Goal: Navigation & Orientation: Find specific page/section

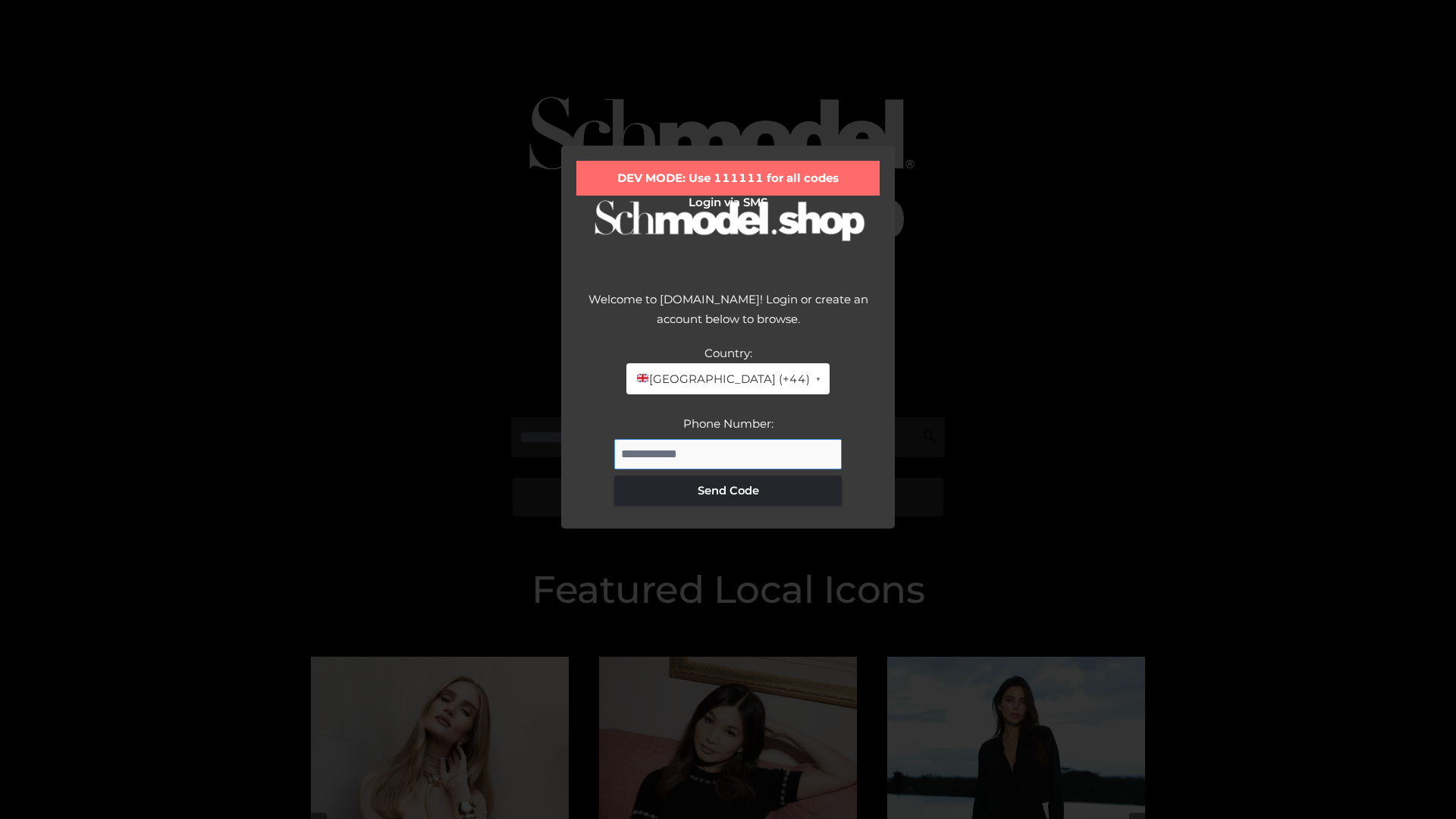
click at [728, 453] on input "Phone Number:" at bounding box center [728, 453] width 227 height 30
type input "**********"
click at [728, 490] on button "Send Code" at bounding box center [728, 490] width 227 height 30
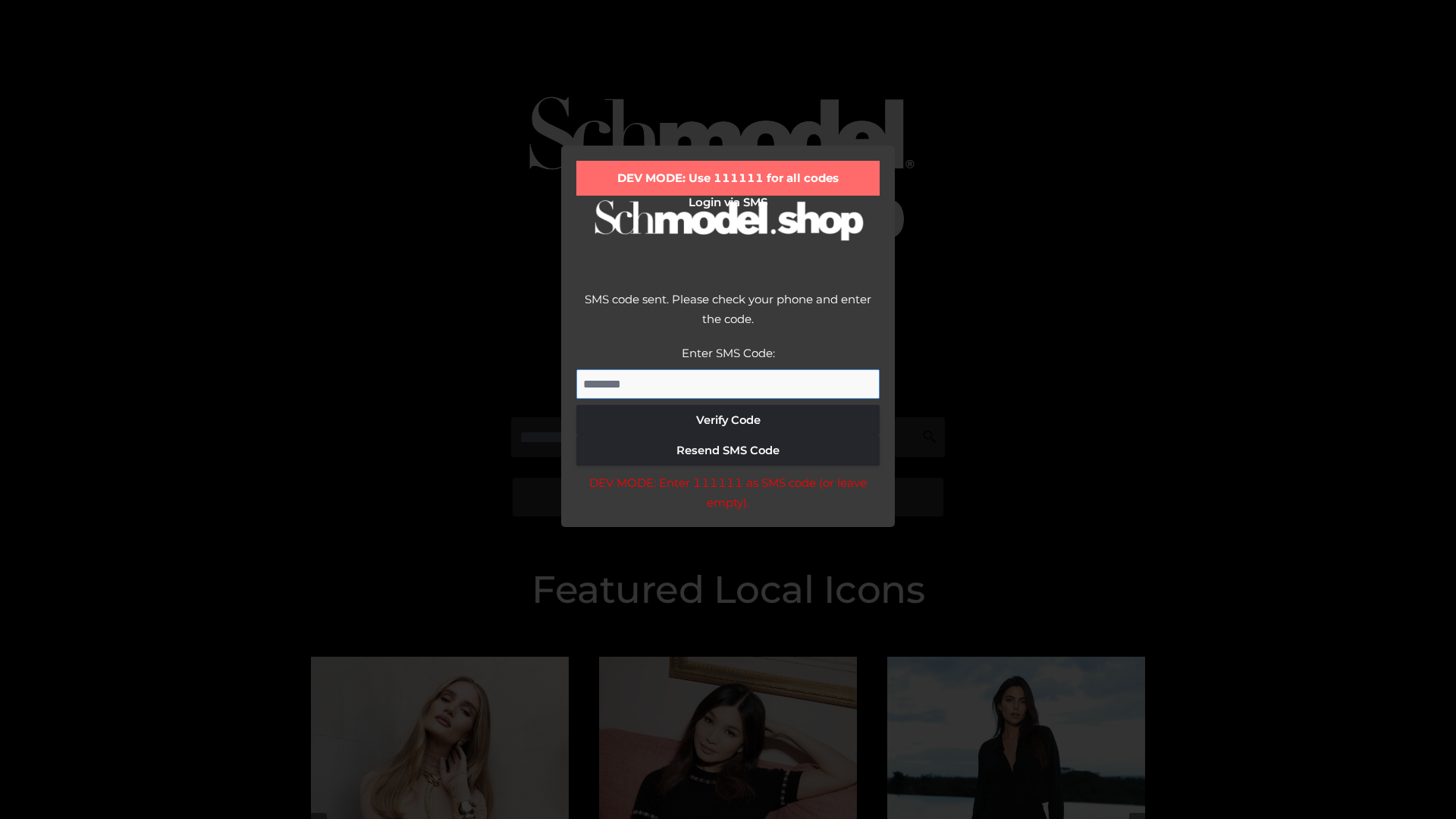
click at [728, 383] on input "Enter SMS Code:" at bounding box center [728, 384] width 303 height 30
type input "******"
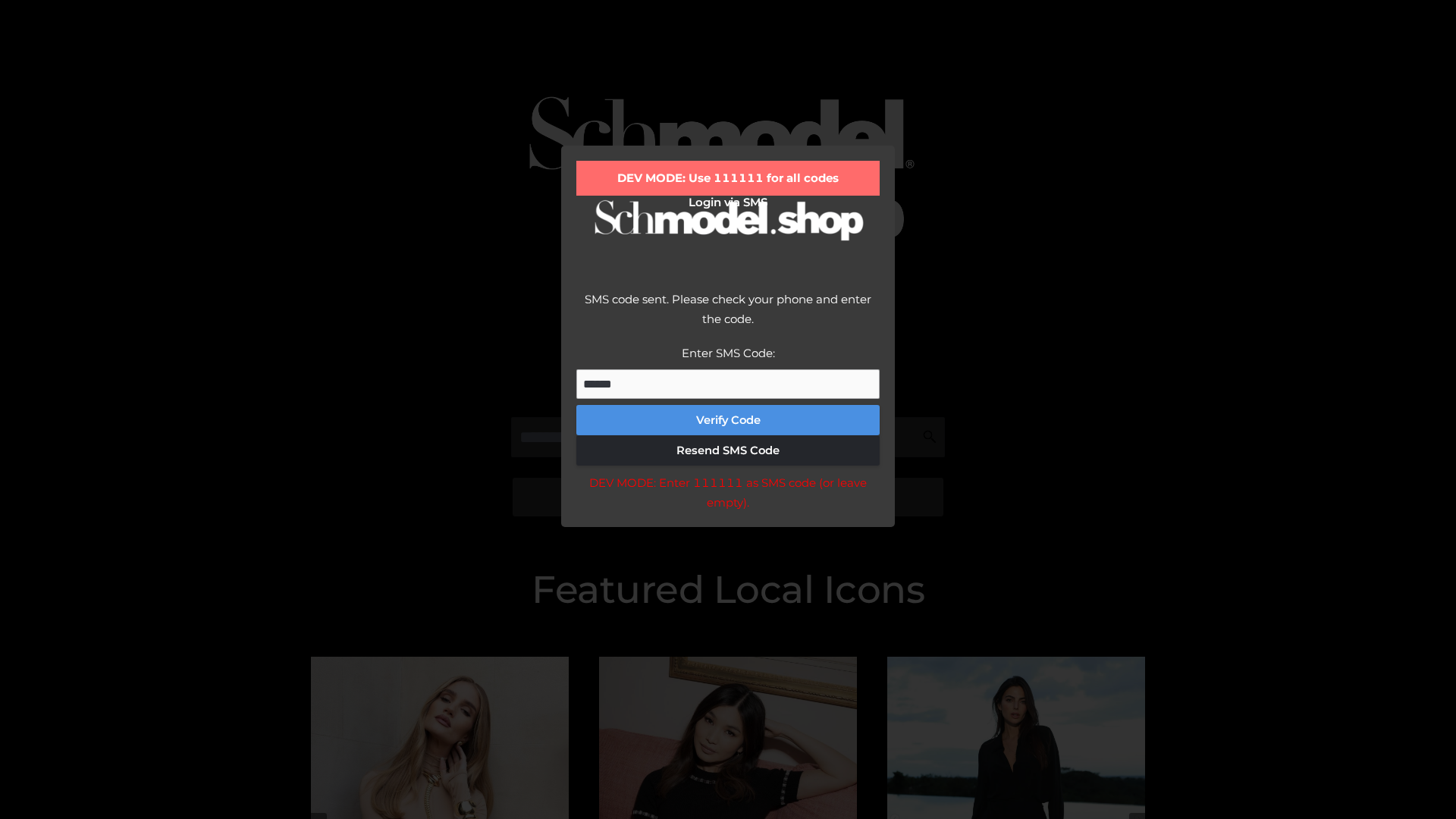
click at [728, 420] on button "Verify Code" at bounding box center [728, 420] width 303 height 30
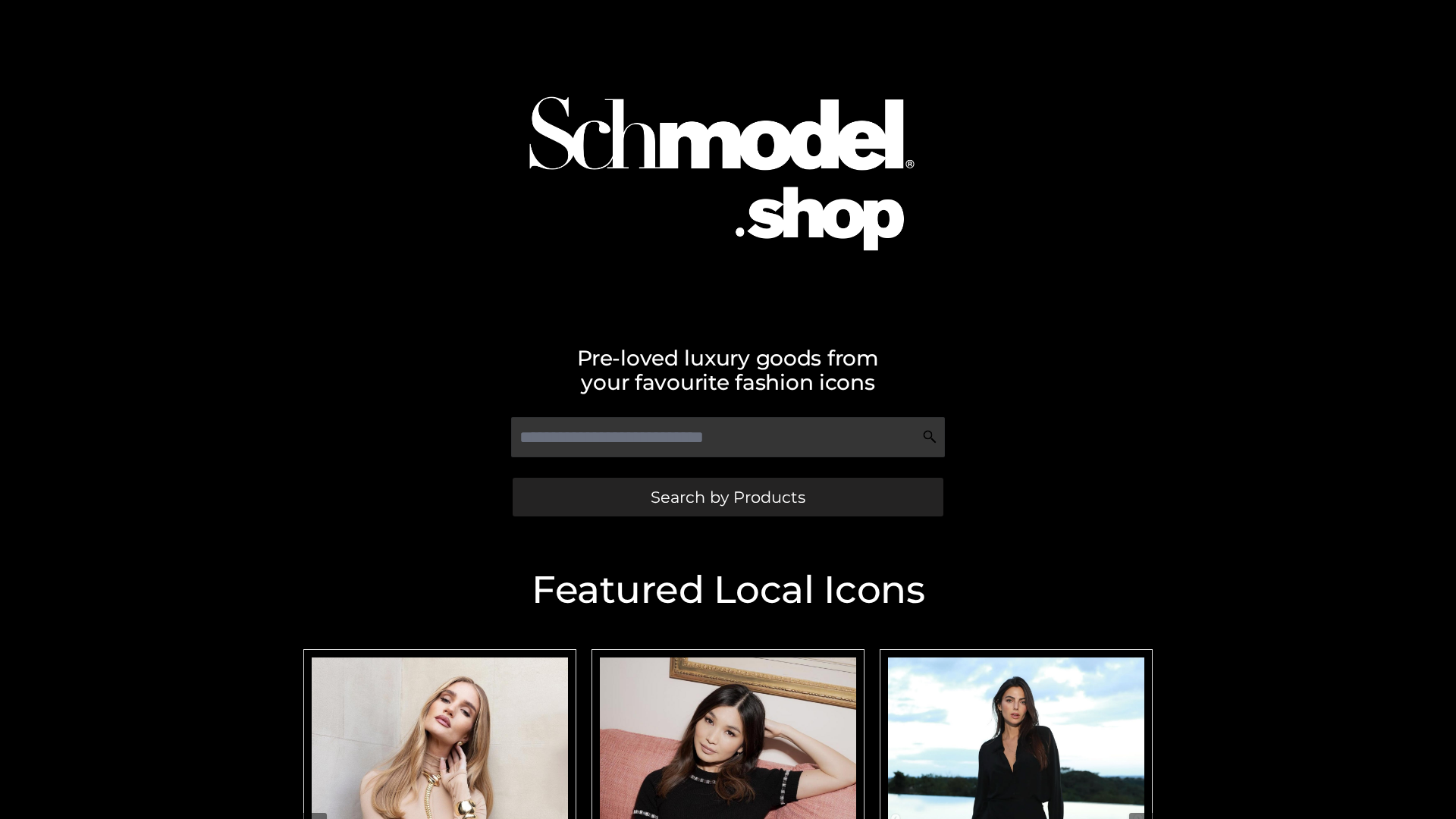
click at [727, 496] on span "Search by Products" at bounding box center [728, 496] width 155 height 16
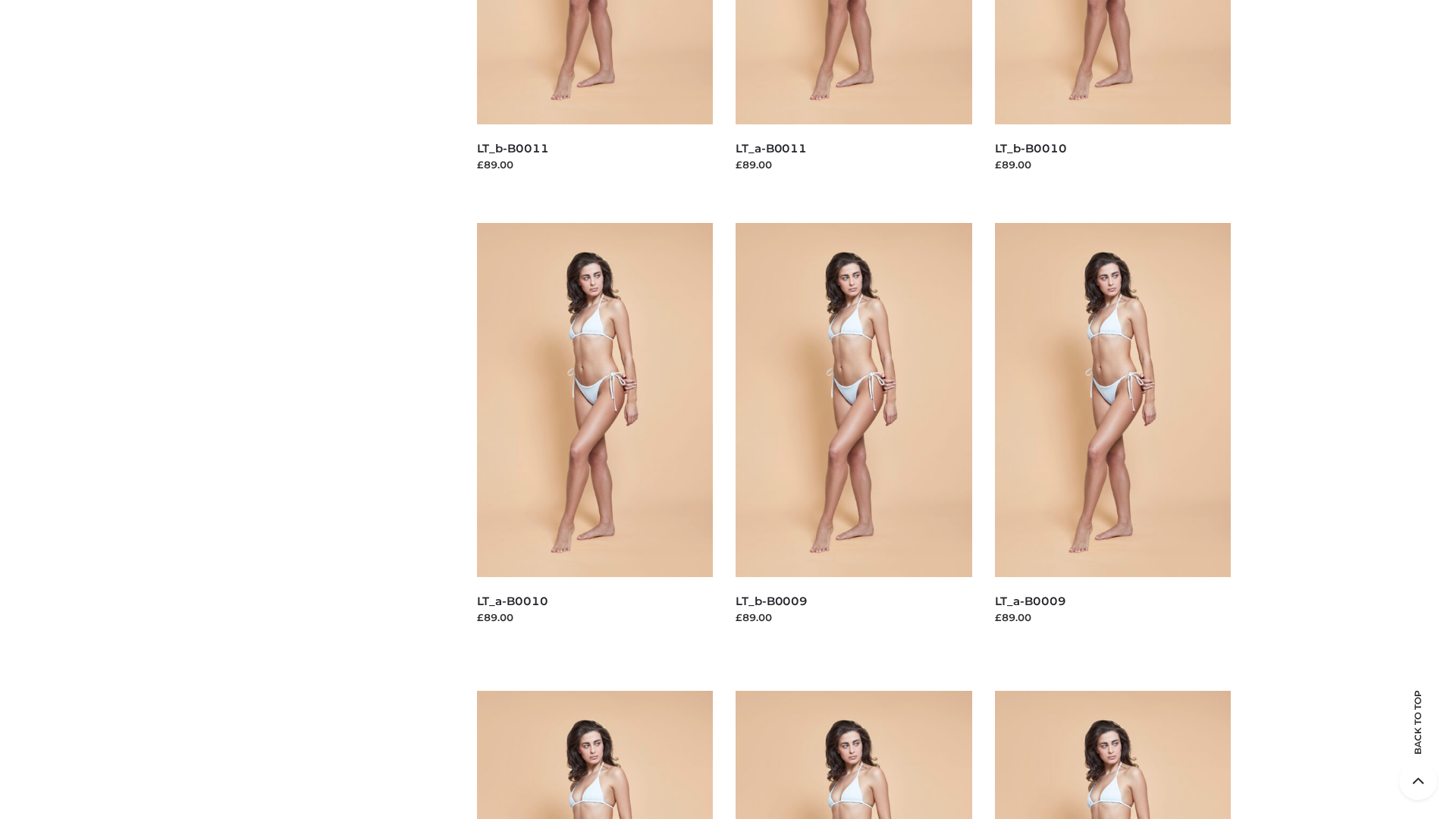
scroll to position [3996, 0]
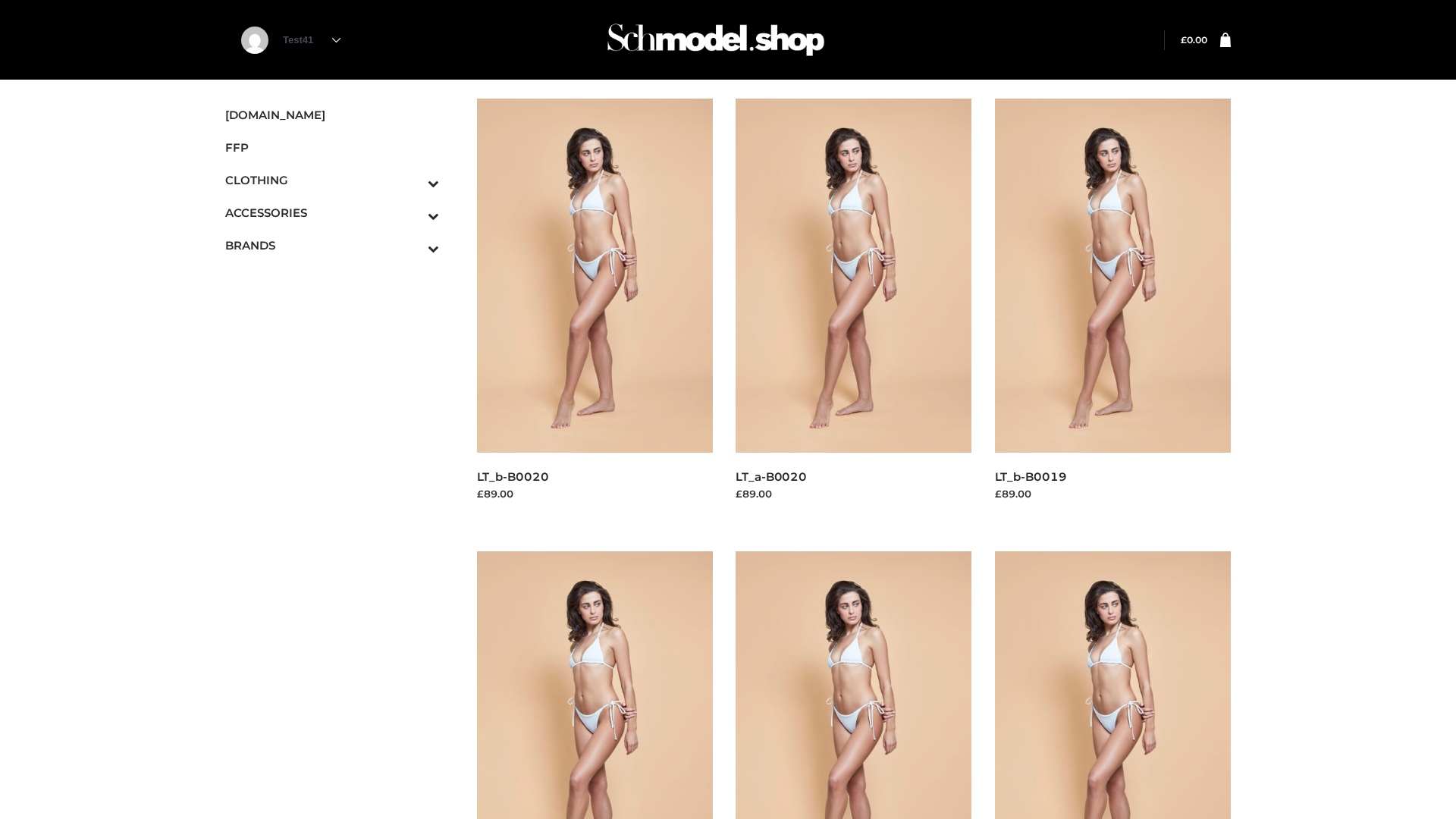
scroll to position [1234, 0]
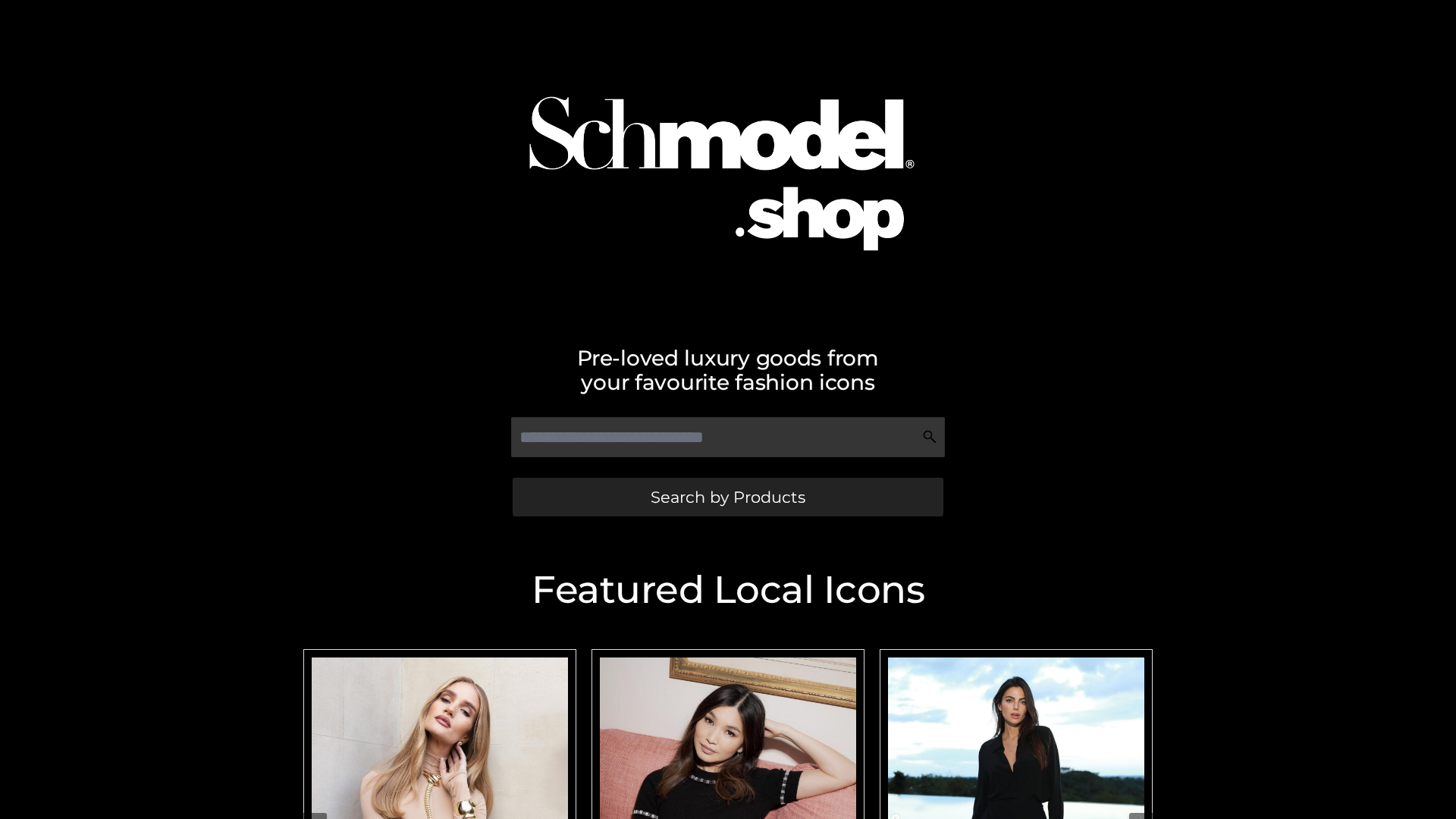
click at [727, 496] on span "Search by Products" at bounding box center [728, 496] width 155 height 16
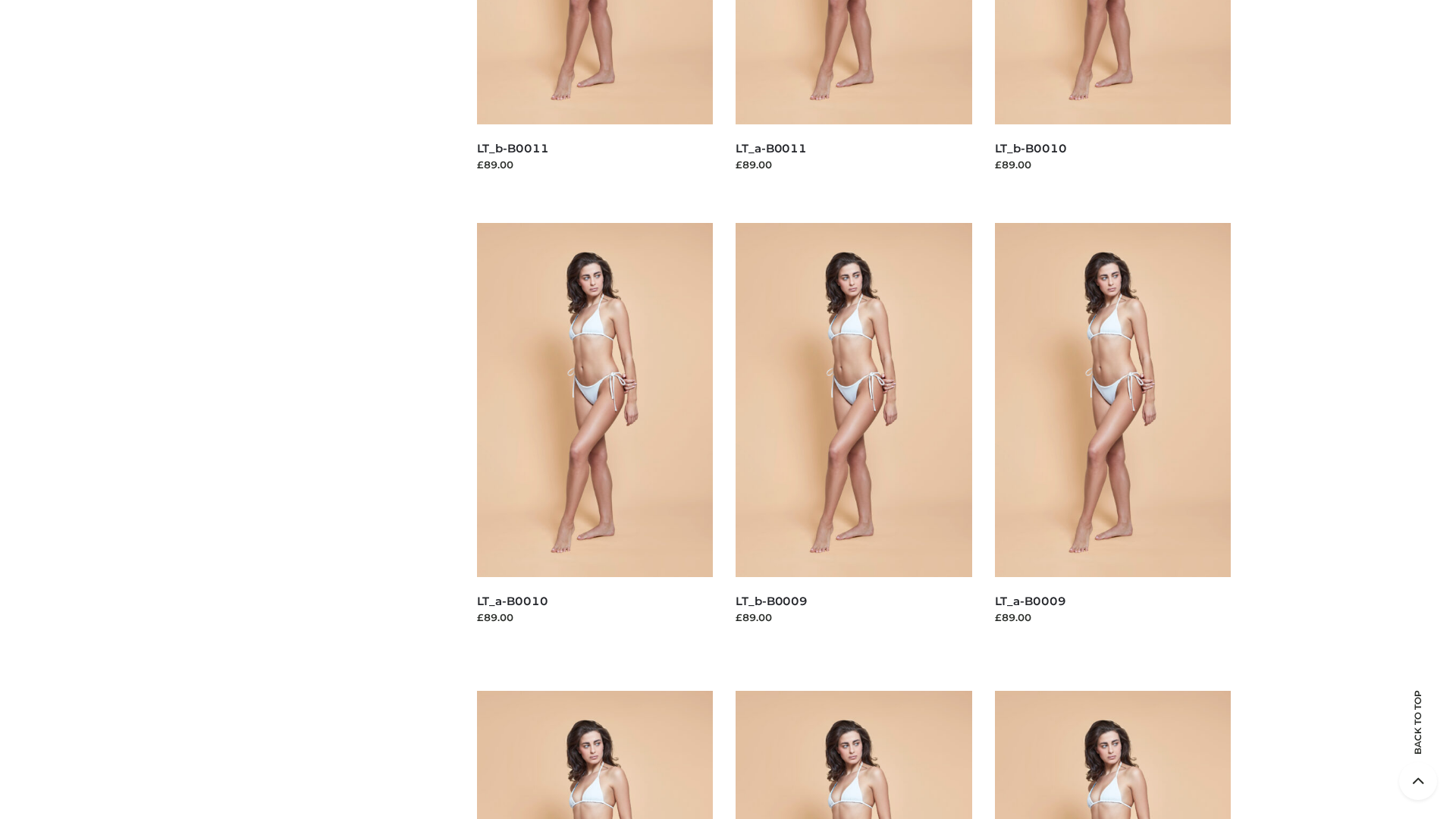
scroll to position [3996, 0]
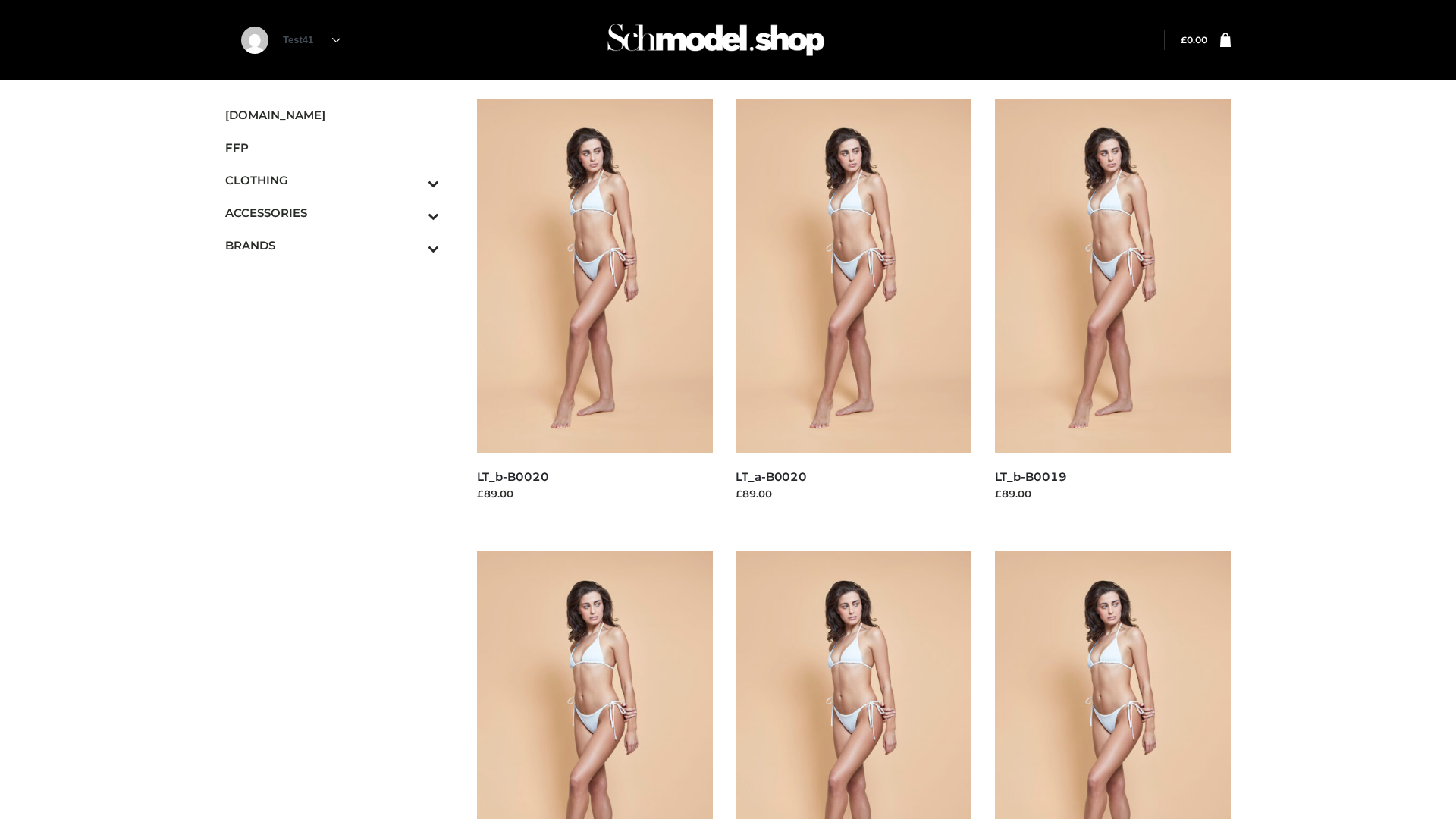
scroll to position [1234, 0]
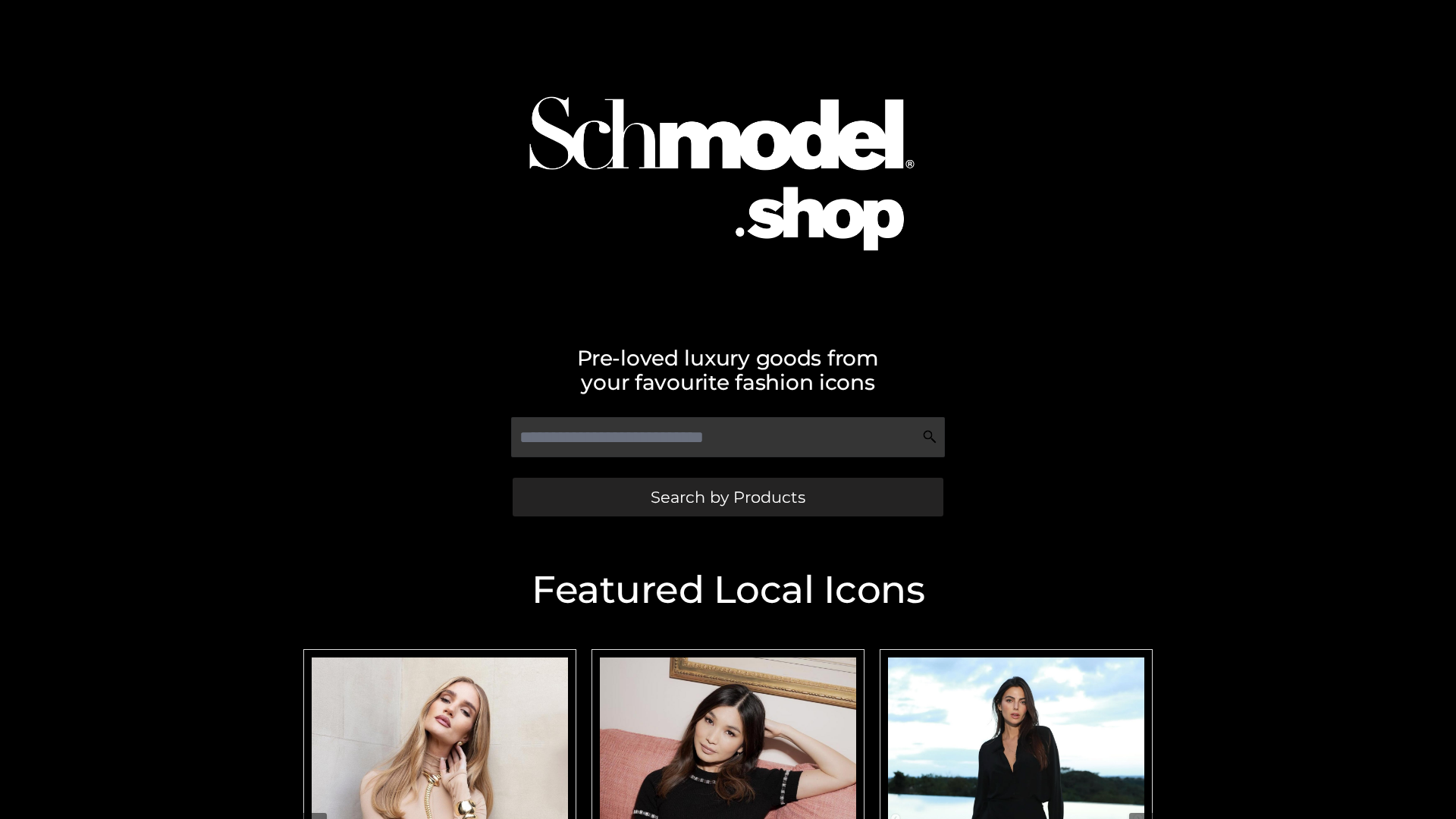
click at [727, 496] on span "Search by Products" at bounding box center [728, 496] width 155 height 16
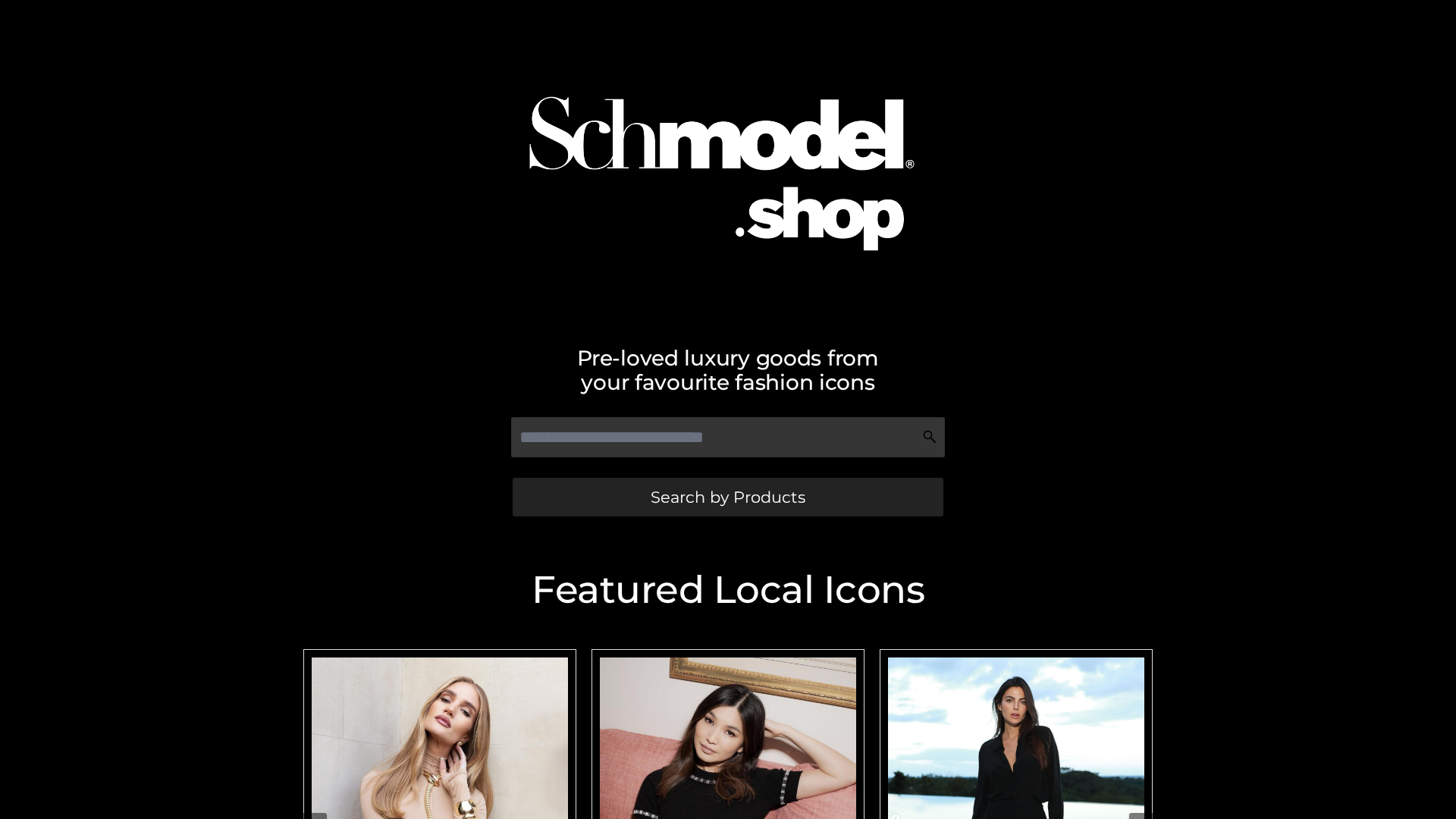
click at [727, 496] on span "Search by Products" at bounding box center [728, 496] width 155 height 16
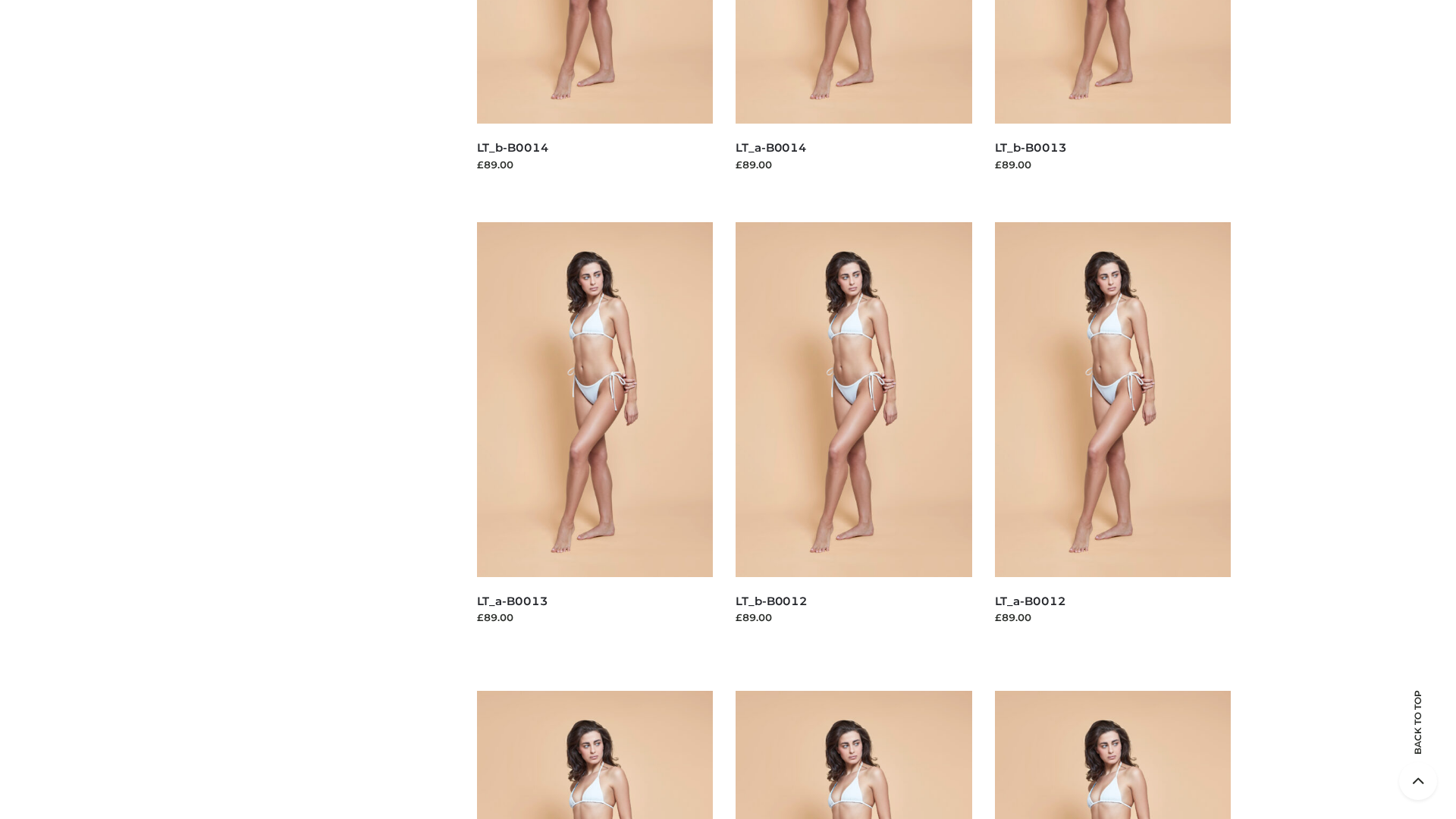
scroll to position [3075, 0]
